Goal: Task Accomplishment & Management: Manage account settings

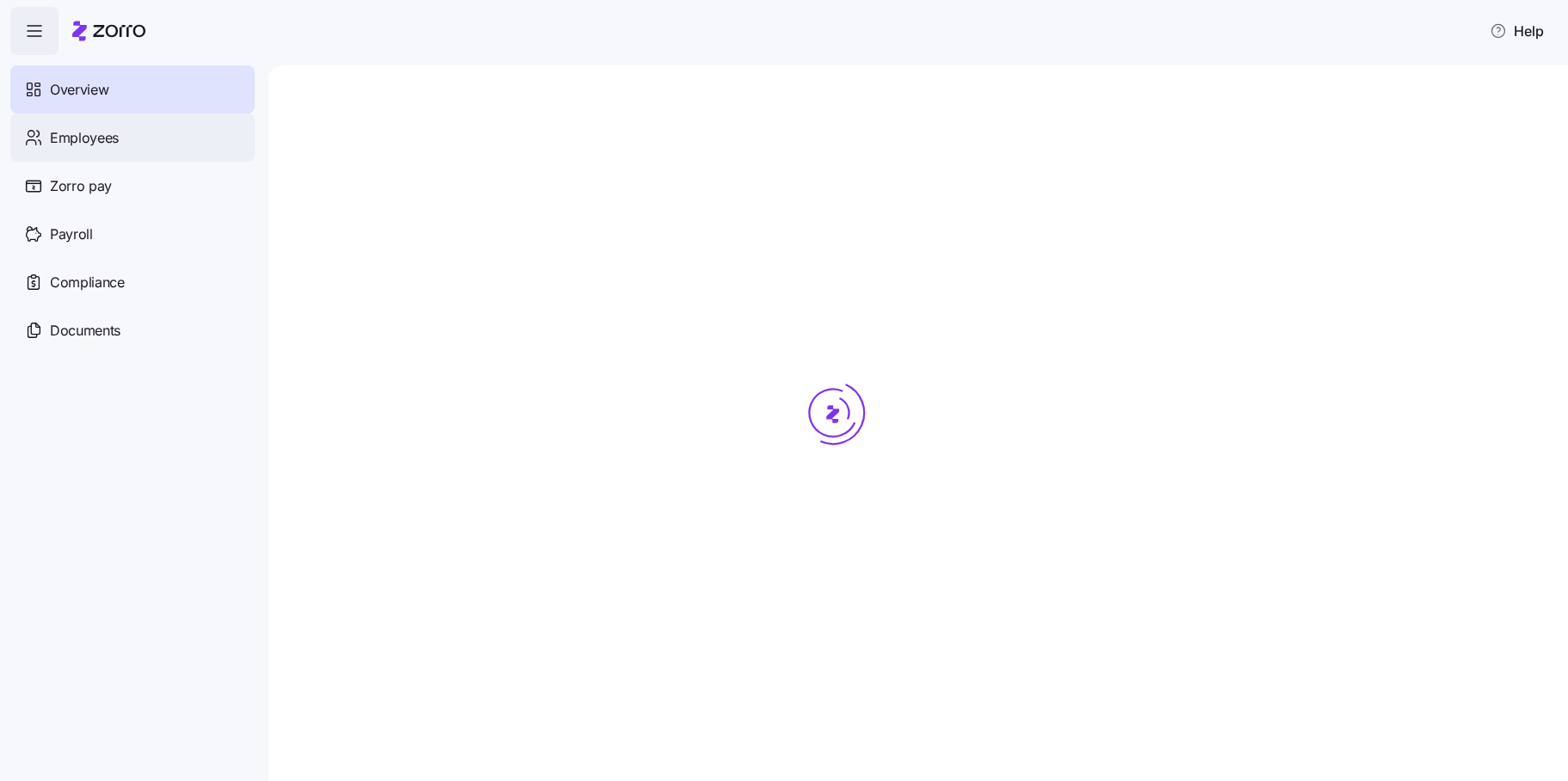
click at [78, 130] on span "Employees" at bounding box center [84, 138] width 69 height 21
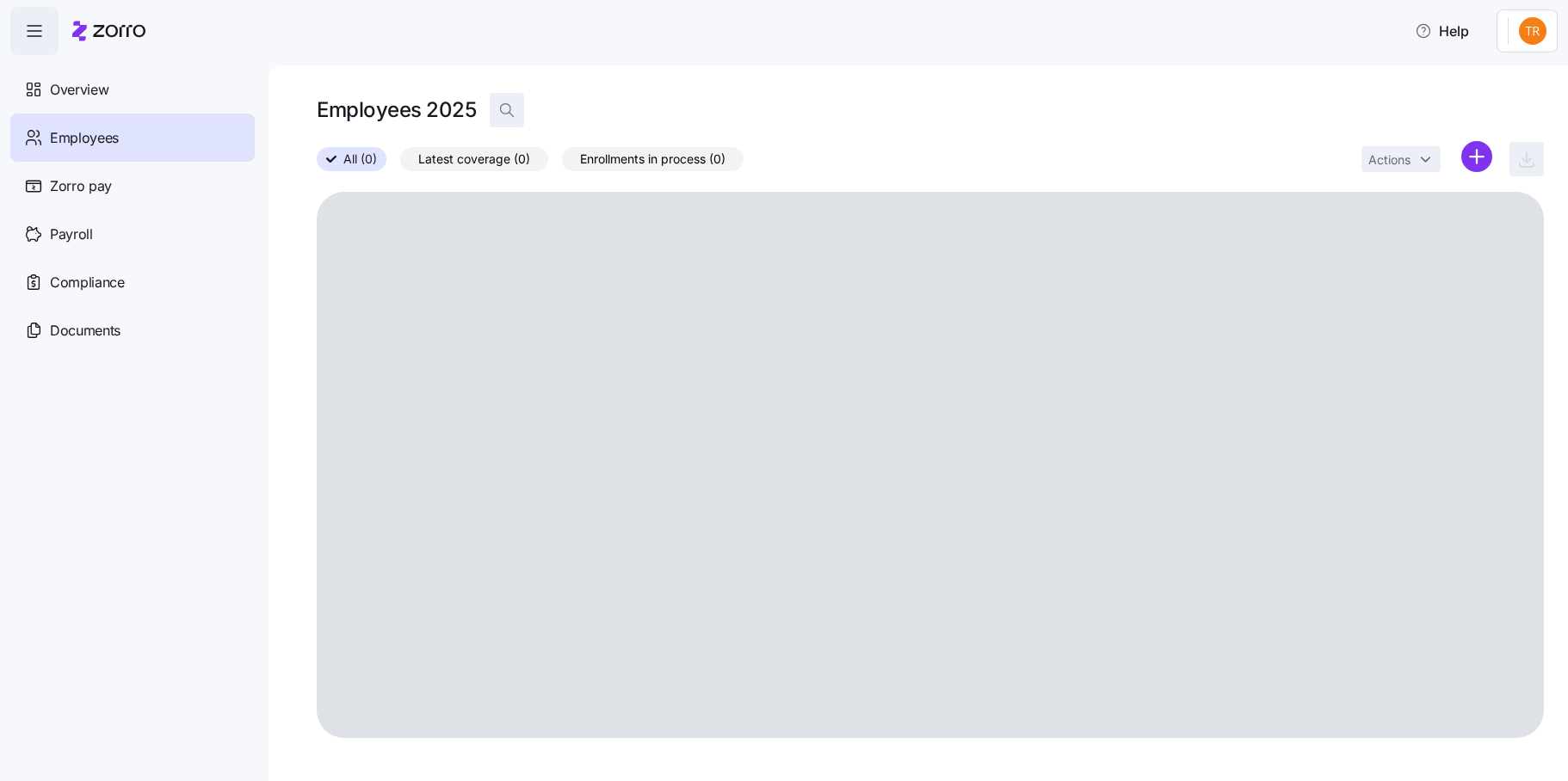
click at [514, 110] on icon "button" at bounding box center [506, 109] width 17 height 17
click at [720, 112] on input at bounding box center [662, 110] width 344 height 28
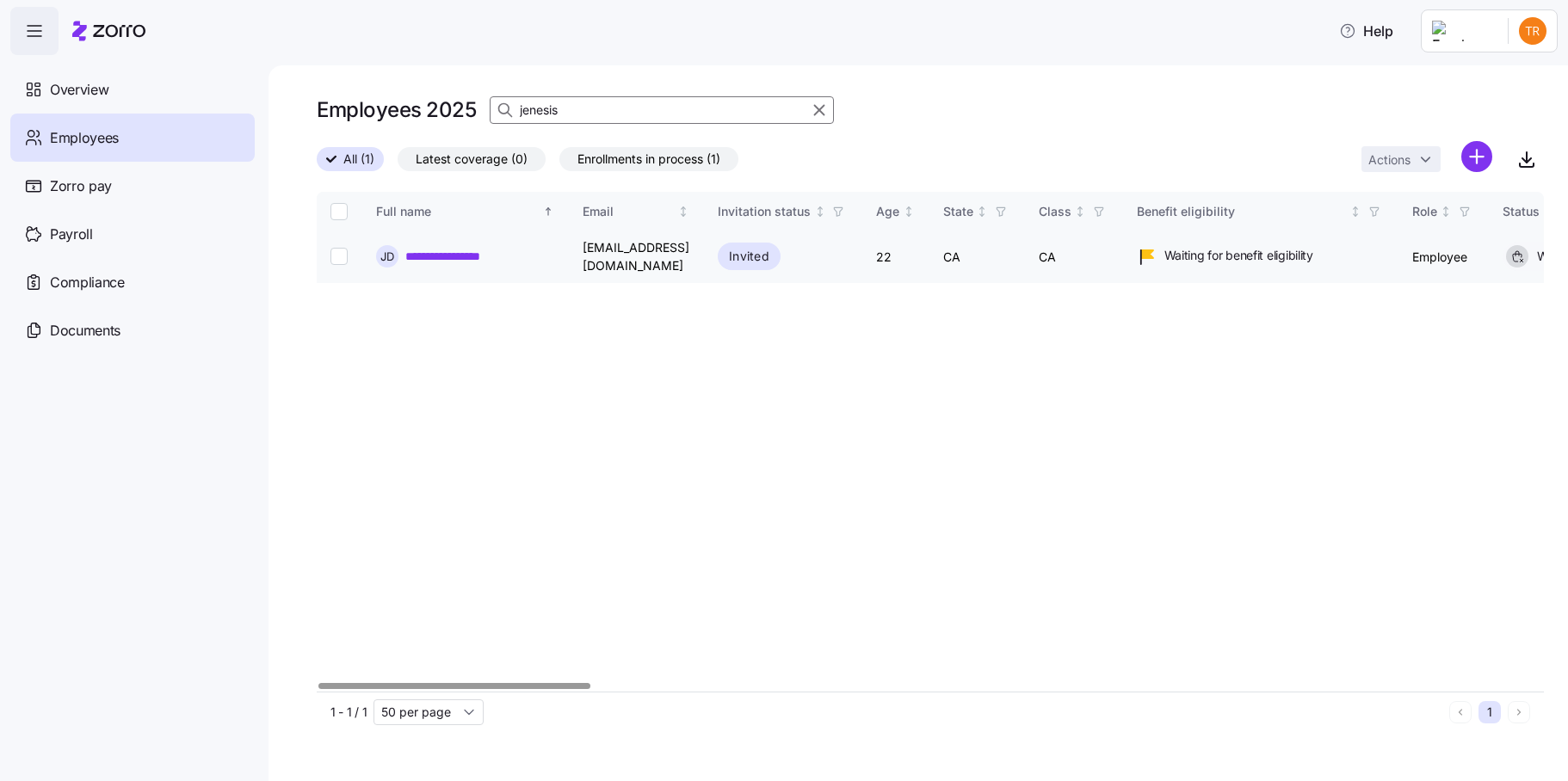
type input "jenesis"
click at [334, 255] on input "Select record 1" at bounding box center [338, 256] width 17 height 17
checkbox input "true"
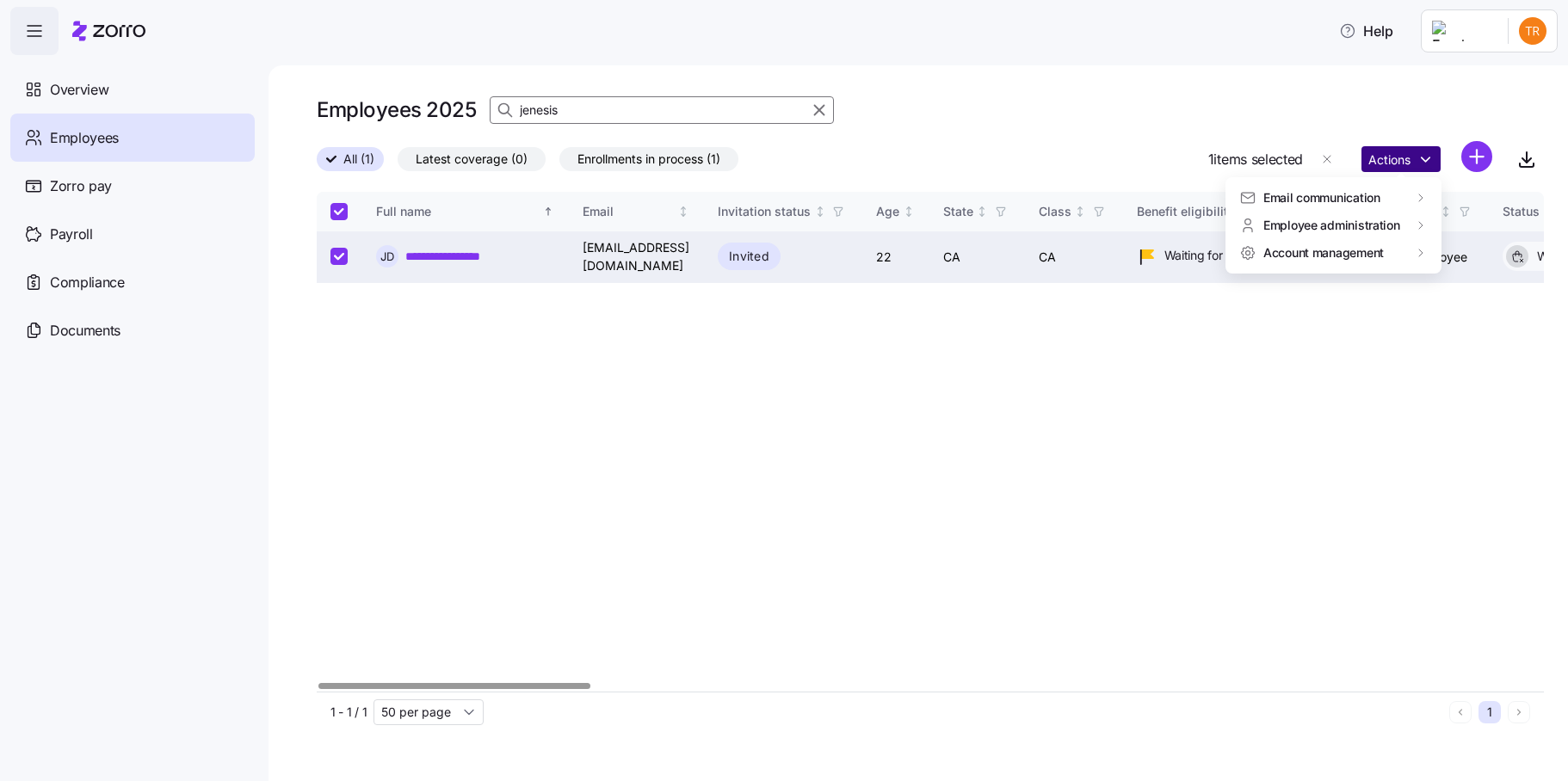
click at [1399, 162] on html "**********" at bounding box center [784, 385] width 1568 height 771
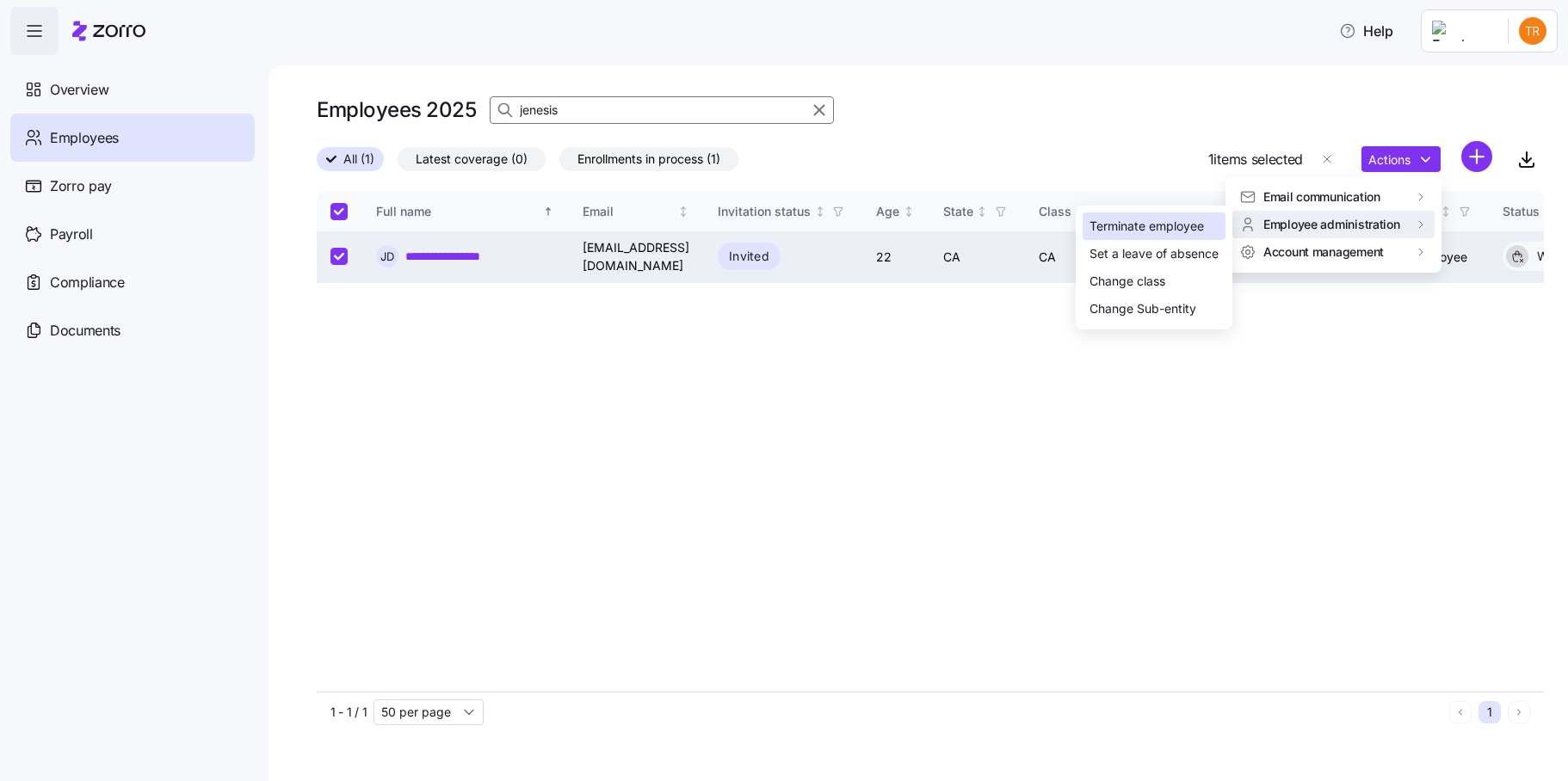
click at [1154, 225] on div "Terminate employee" at bounding box center [1146, 225] width 115 height 19
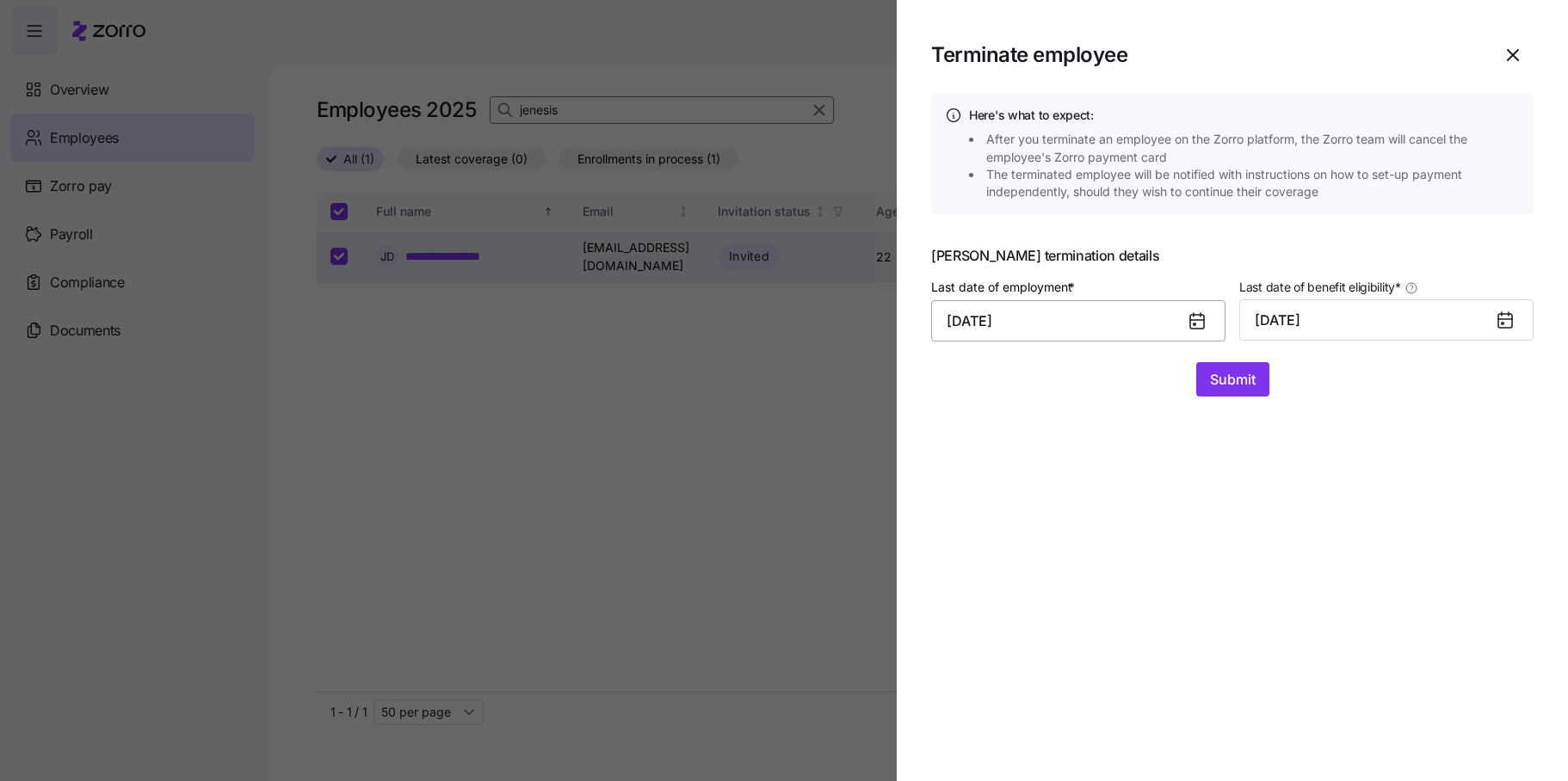
click at [1064, 322] on input "[DATE]" at bounding box center [1079, 320] width 295 height 42
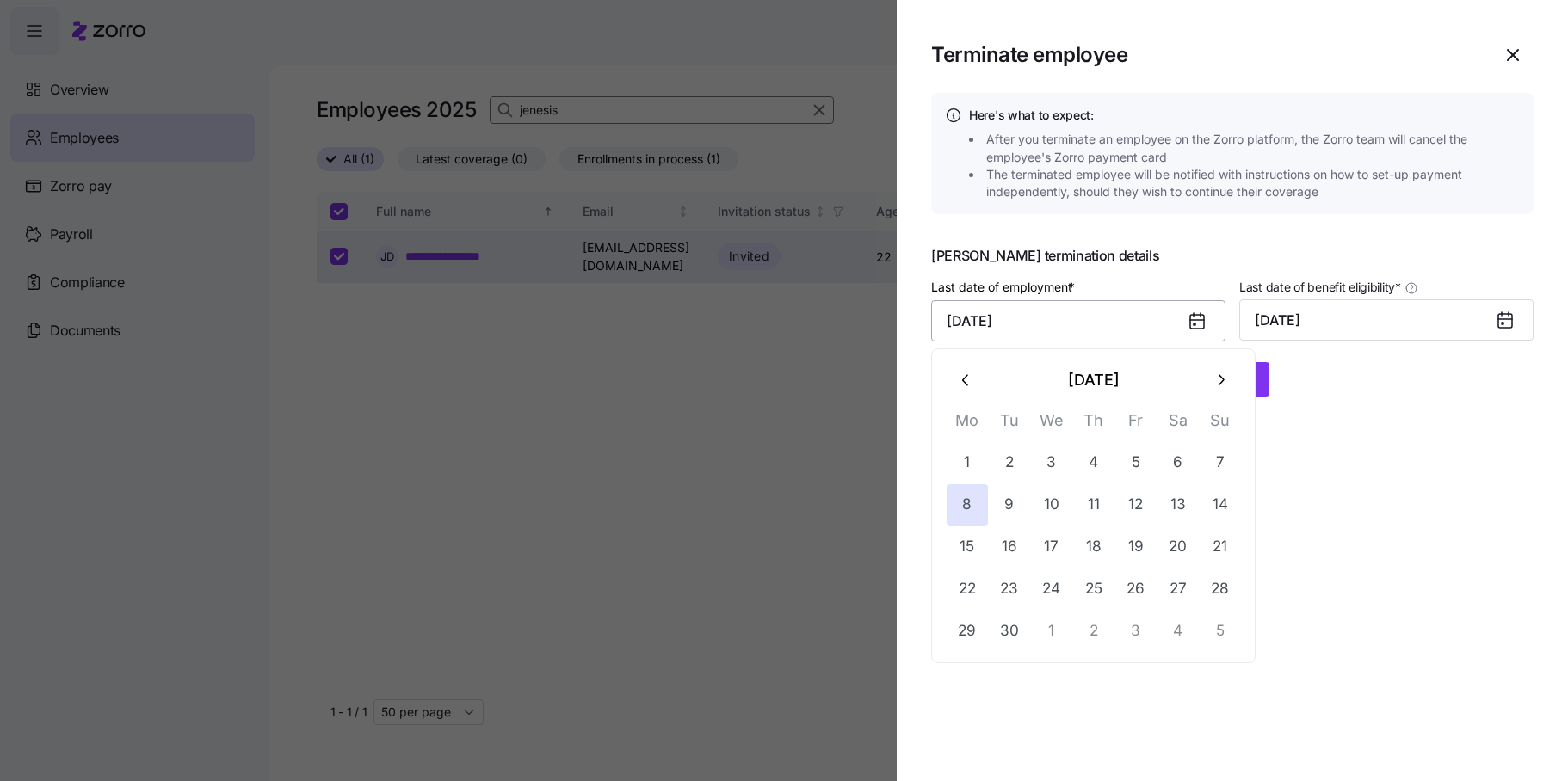
click at [1051, 320] on input "[DATE]" at bounding box center [1079, 320] width 295 height 42
drag, startPoint x: 1075, startPoint y: 320, endPoint x: 1013, endPoint y: 320, distance: 62.0
click at [1014, 320] on input "[DATE]" at bounding box center [1079, 320] width 295 height 42
click at [1105, 319] on input "[DATE]" at bounding box center [1079, 320] width 295 height 42
drag, startPoint x: 886, startPoint y: 322, endPoint x: 865, endPoint y: 322, distance: 21.0
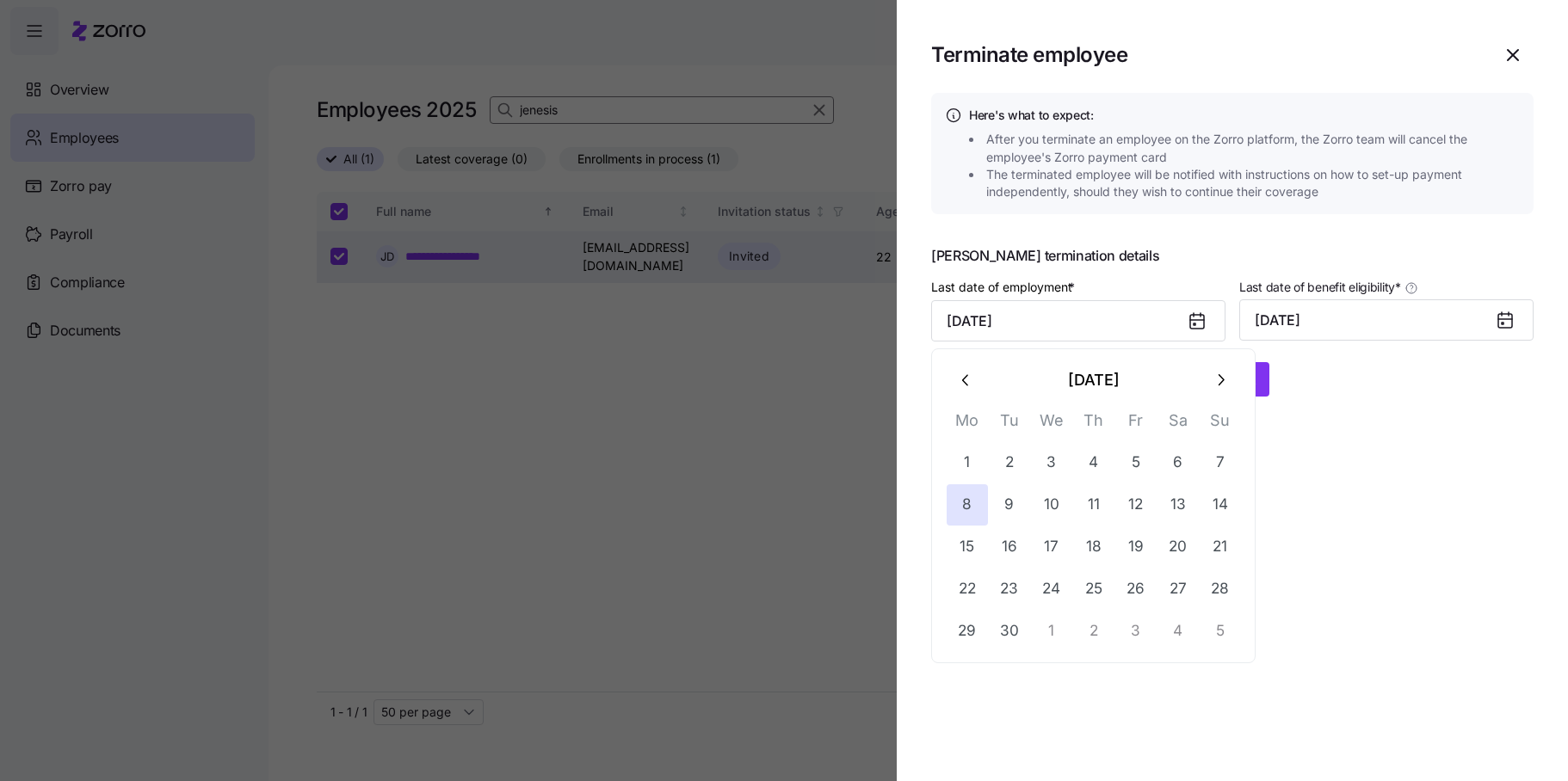
click at [865, 771] on div "Terminate employee Here's what to expect: After you terminate an employee on th…" at bounding box center [784, 771] width 1568 height 0
type input "[DATE]"
click at [1346, 315] on button "[DATE]" at bounding box center [1387, 320] width 295 height 42
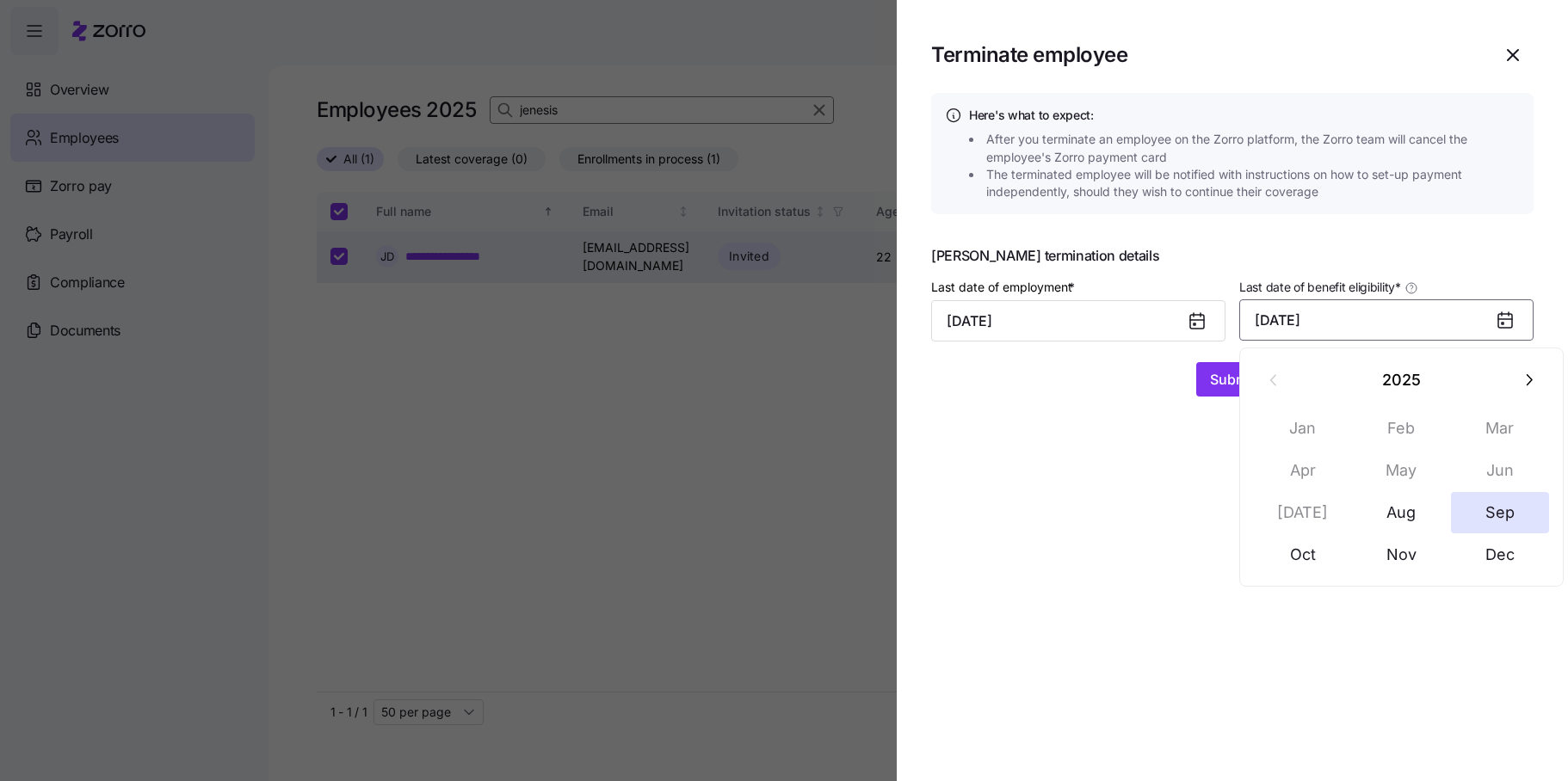
click at [1303, 319] on button "[DATE]" at bounding box center [1387, 320] width 295 height 42
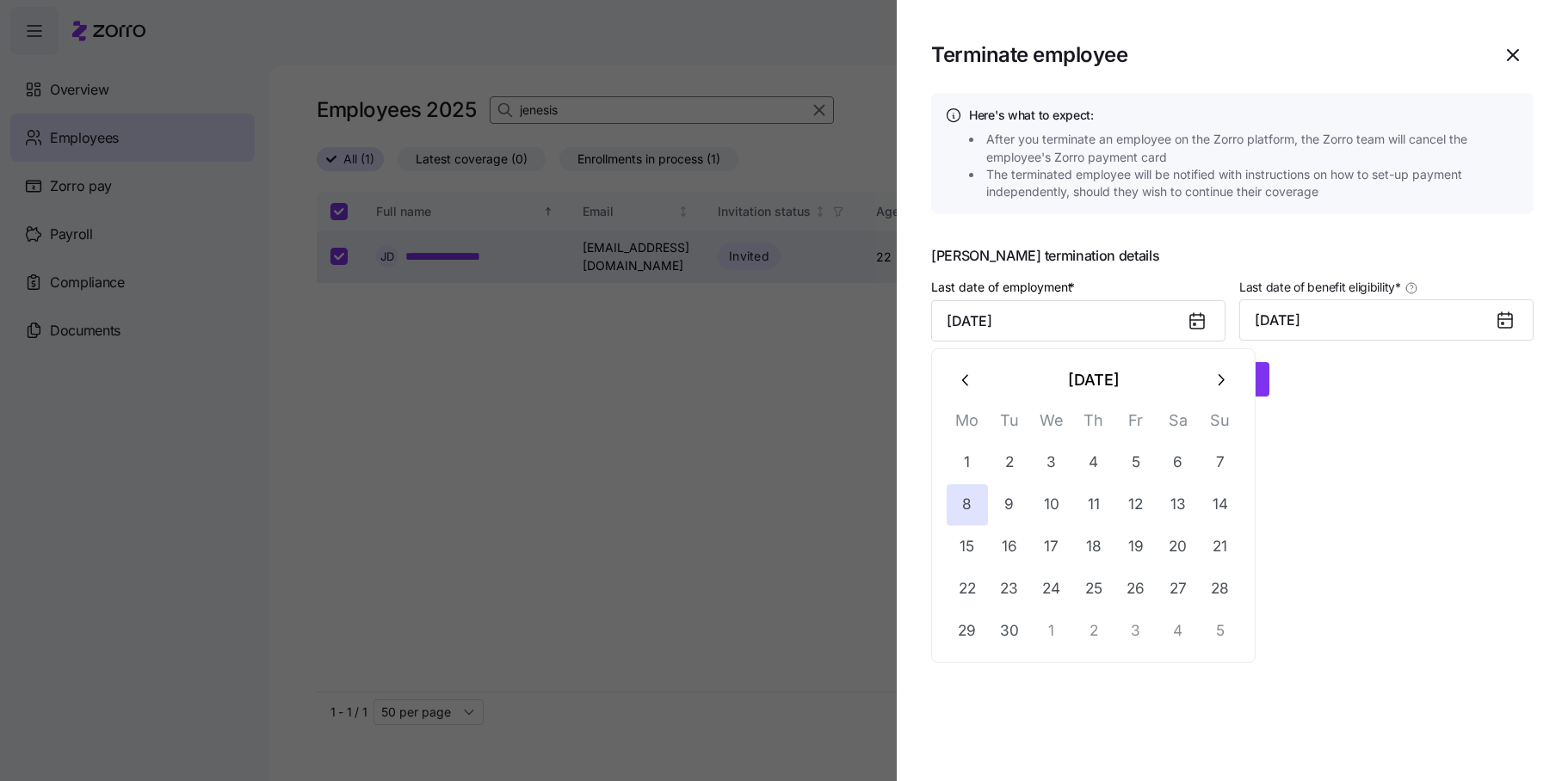
drag, startPoint x: 1091, startPoint y: 324, endPoint x: 917, endPoint y: 312, distance: 174.4
click at [917, 312] on section "Terminate employee Here's what to expect: After you terminate an employee on th…" at bounding box center [1232, 390] width 671 height 781
type input "[DATE]"
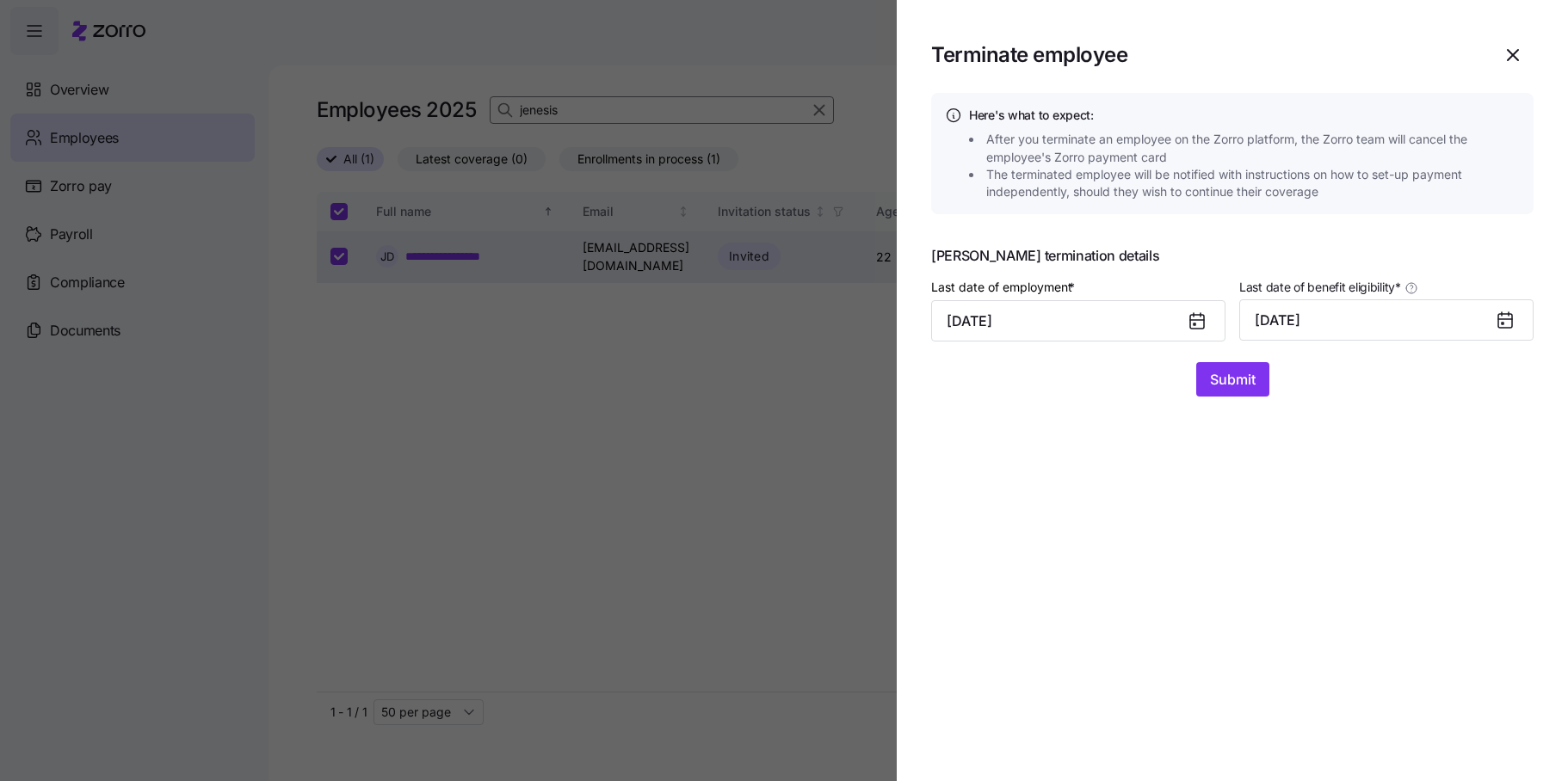
click at [1254, 235] on div "Here's what to expect: After you terminate an employee on the Zorro platform, t…" at bounding box center [1232, 245] width 603 height 304
click at [1511, 52] on icon "button" at bounding box center [1512, 54] width 20 height 20
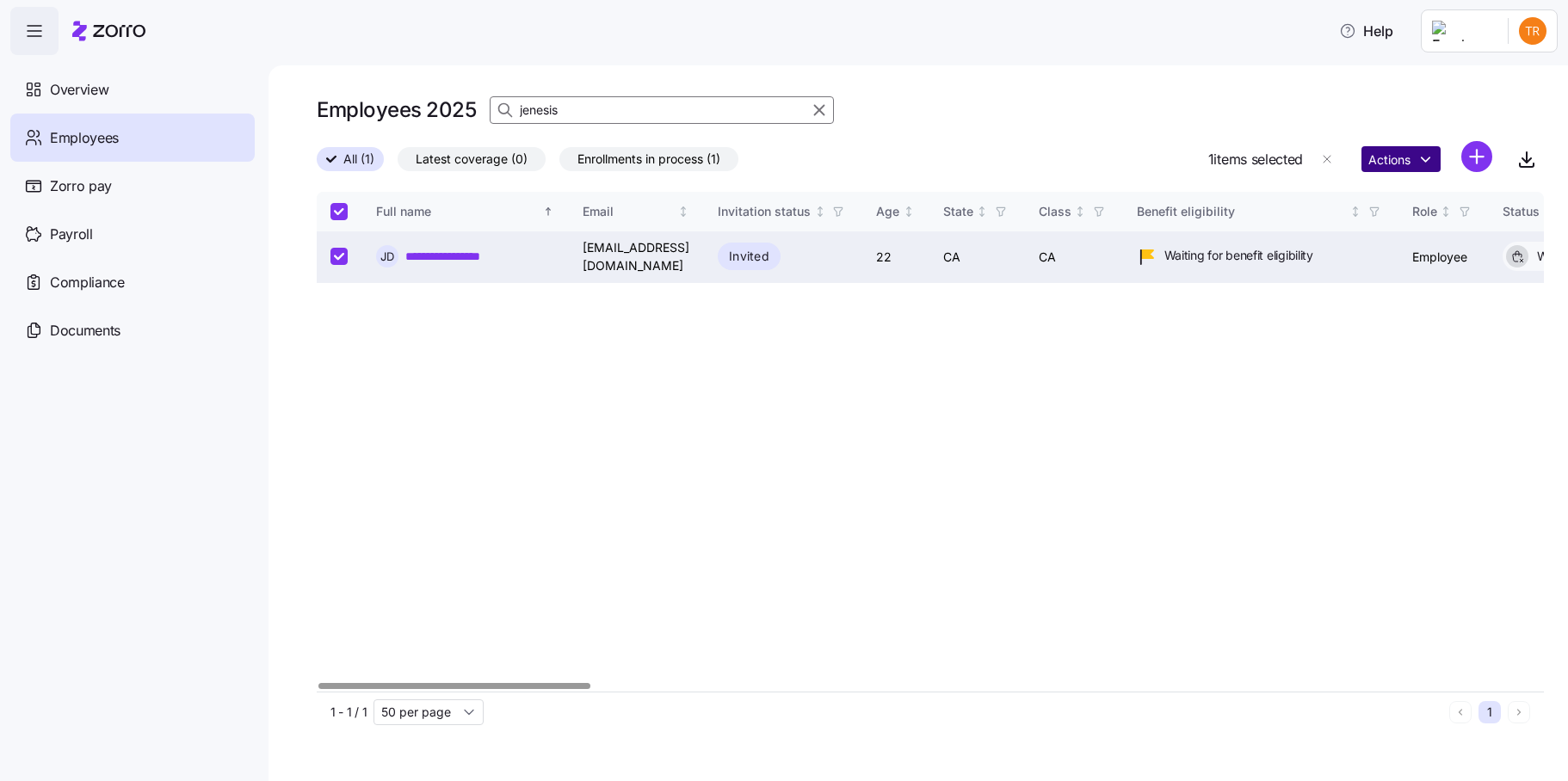
click at [1397, 165] on html "**********" at bounding box center [784, 385] width 1568 height 771
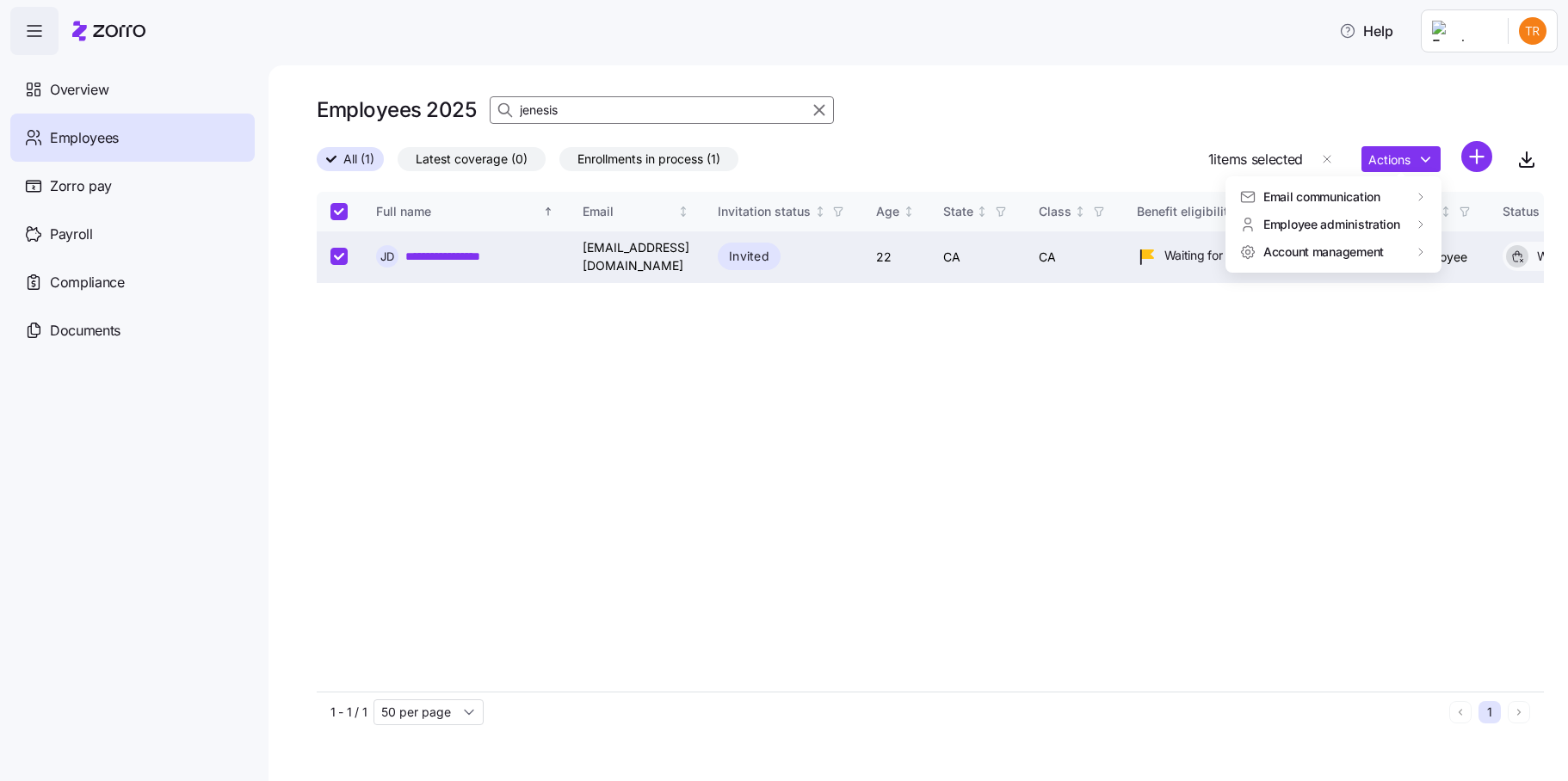
click at [1305, 421] on html "**********" at bounding box center [784, 385] width 1568 height 771
